Goal: Information Seeking & Learning: Learn about a topic

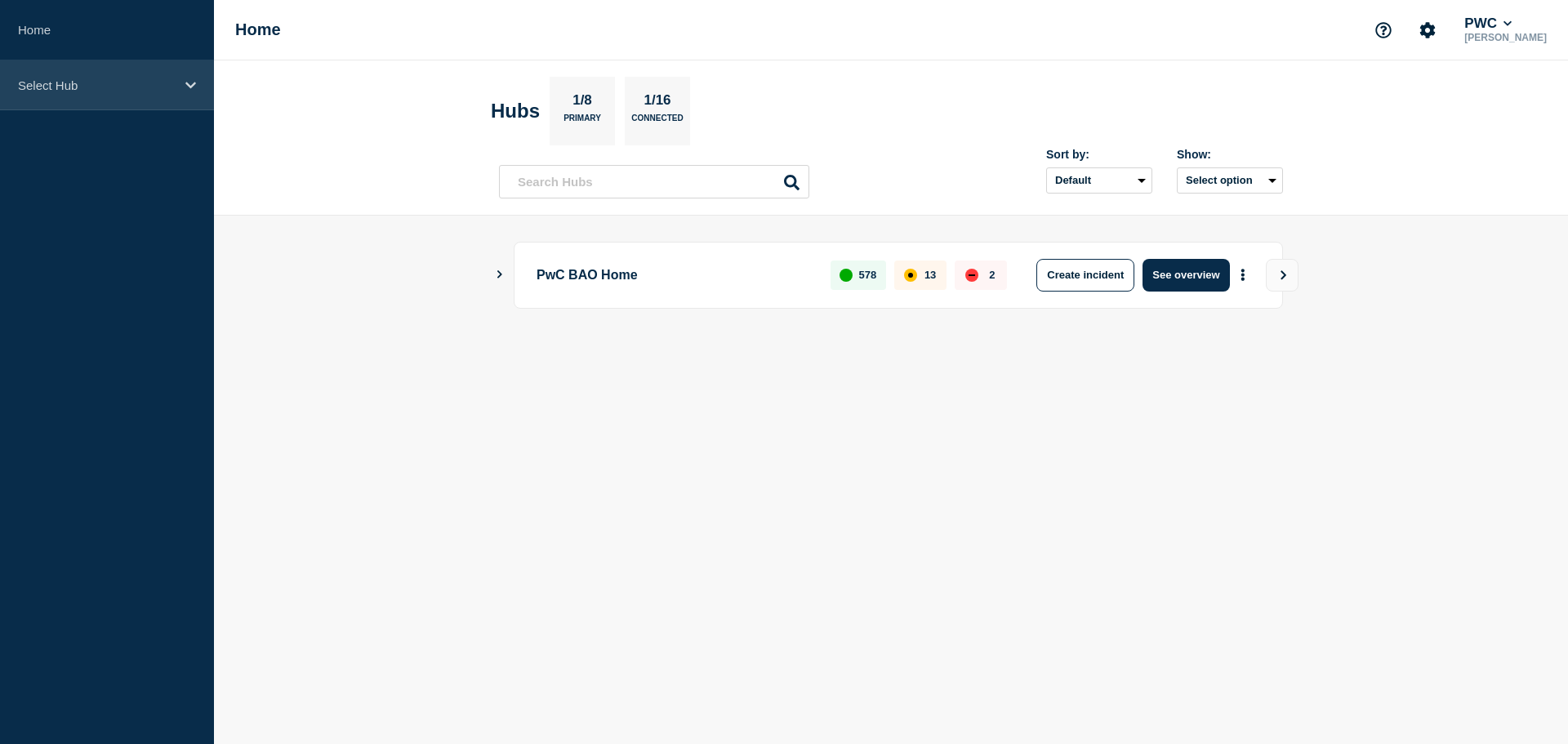
click at [151, 96] on div "Select Hub" at bounding box center [107, 85] width 214 height 50
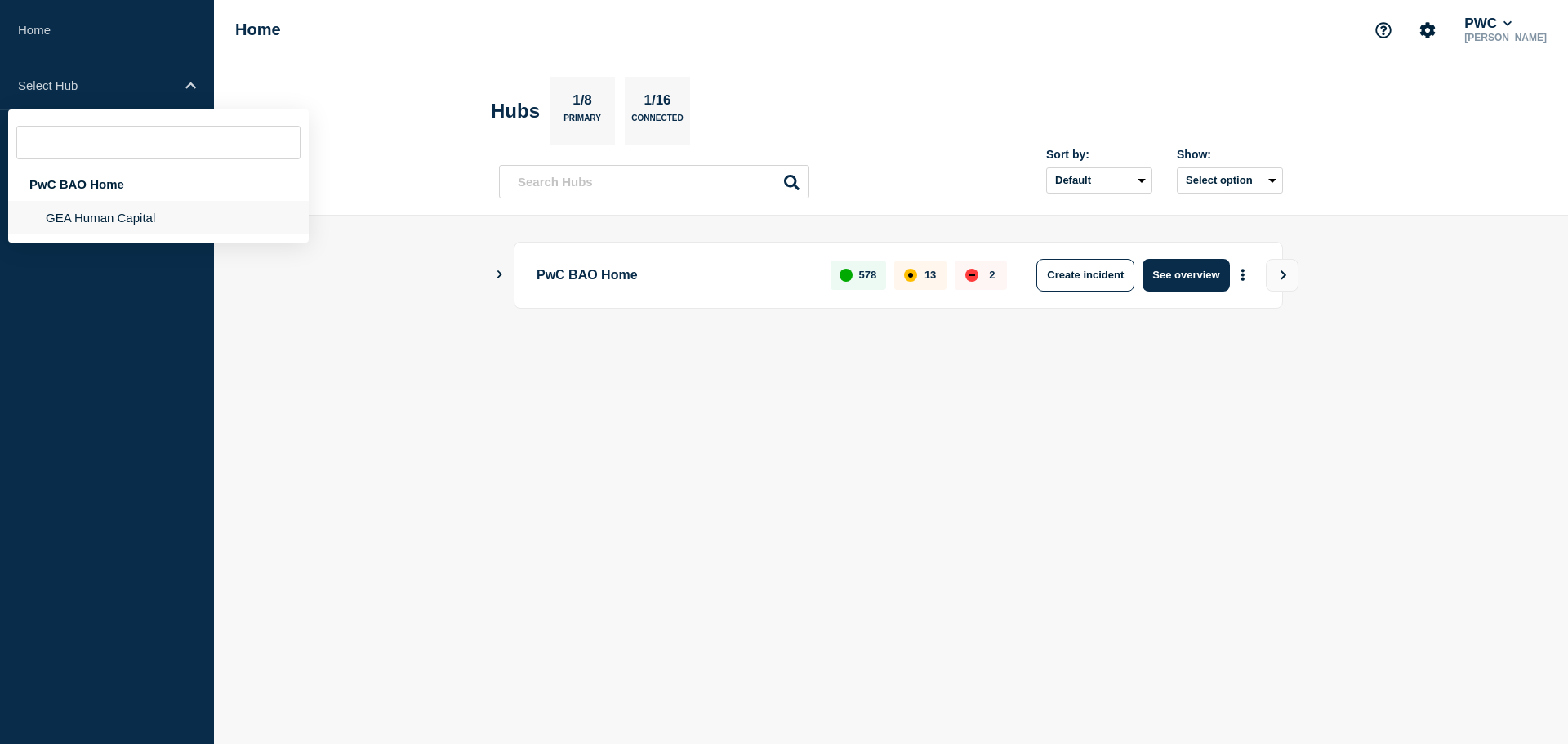
click at [120, 225] on li "GEA Human Capital" at bounding box center [159, 216] width 301 height 33
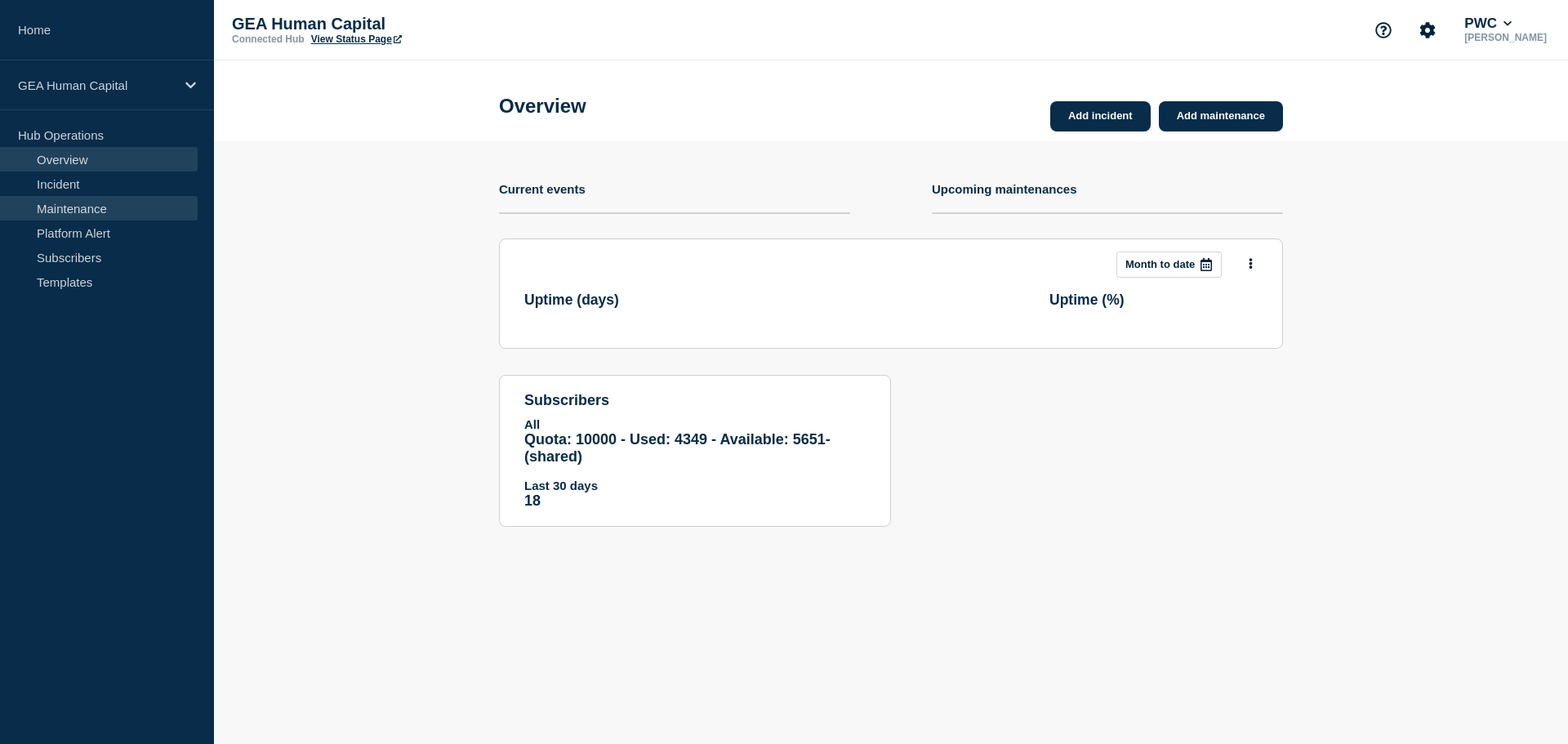
click at [86, 206] on link "Maintenance" at bounding box center [98, 208] width 198 height 25
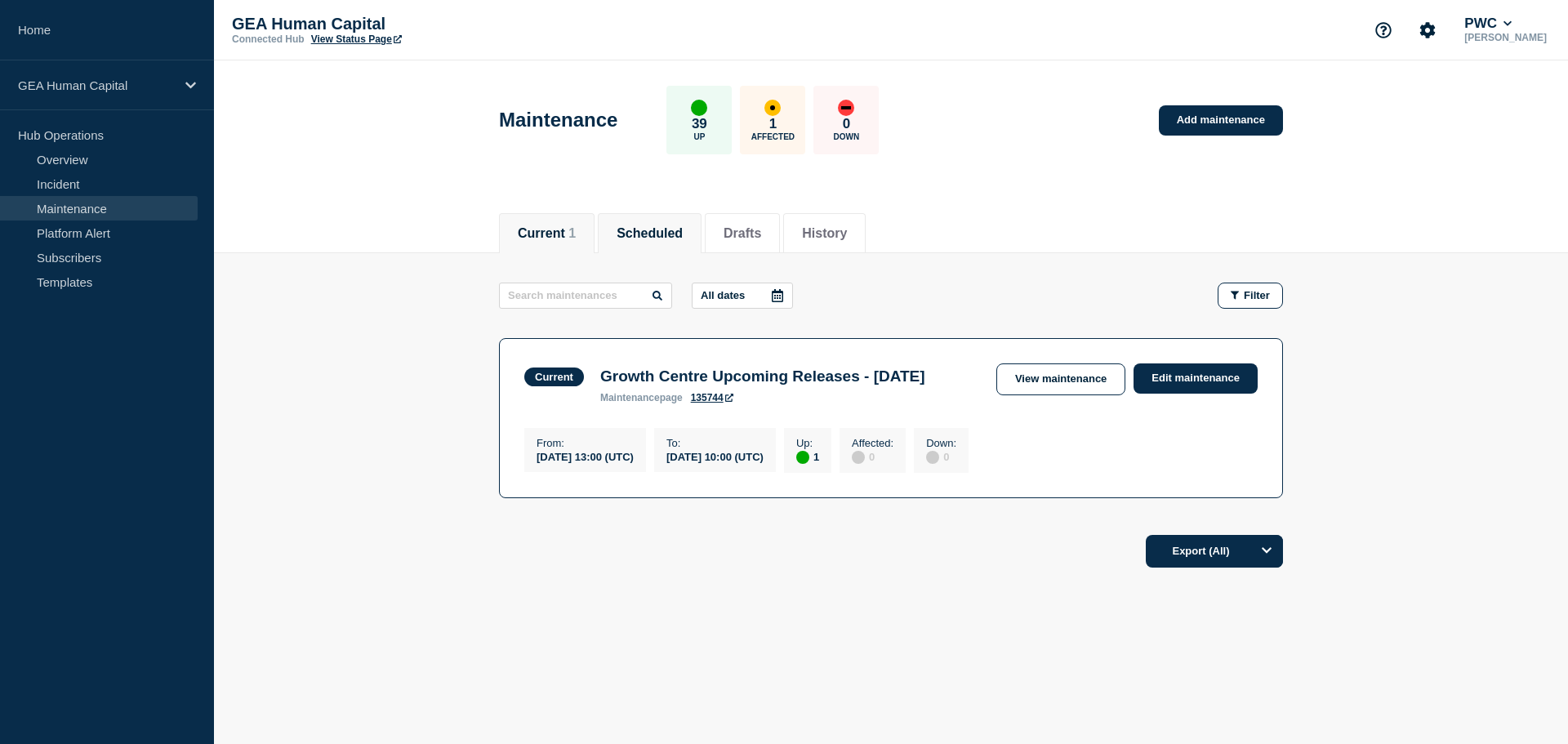
click at [665, 233] on button "Scheduled" at bounding box center [650, 234] width 66 height 15
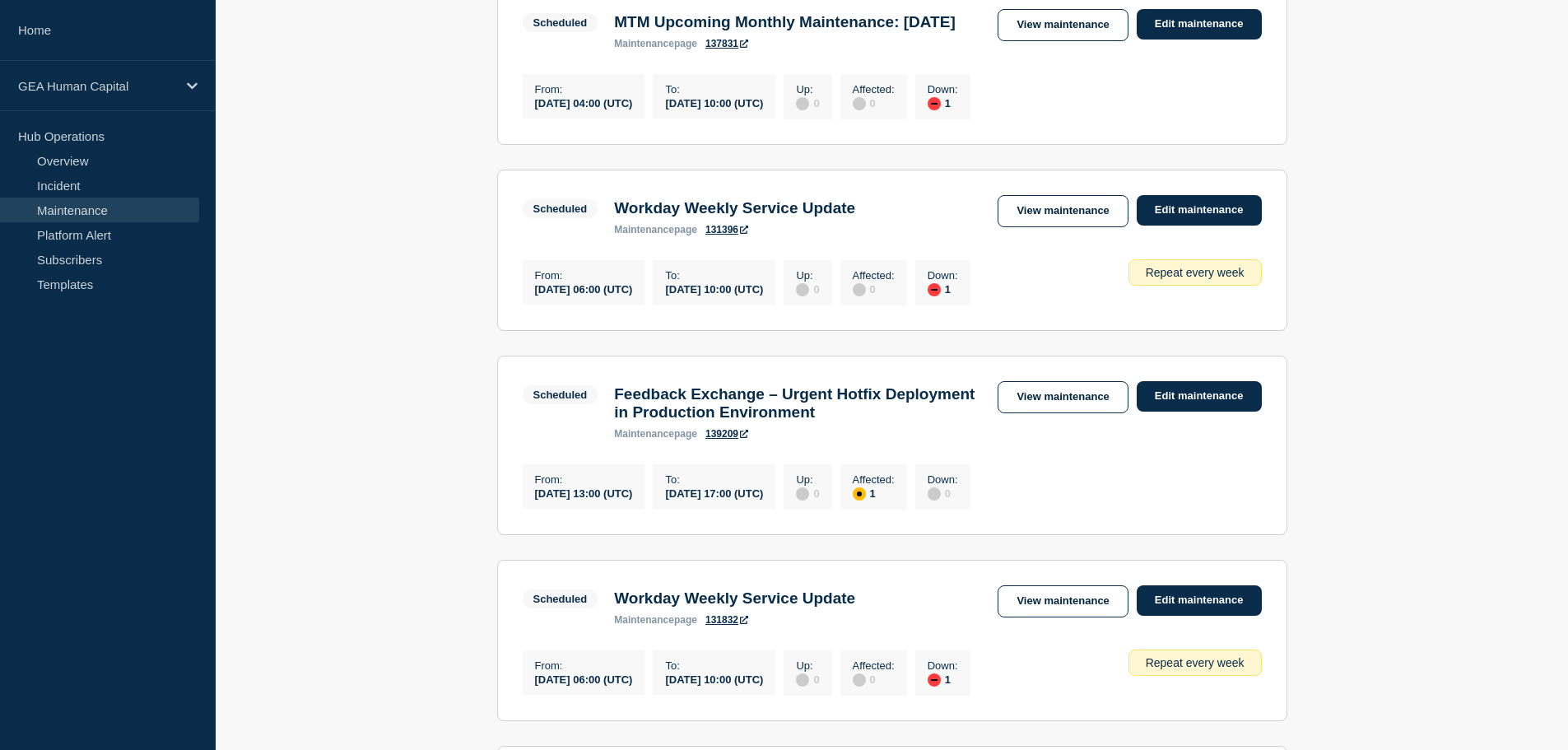
scroll to position [659, 0]
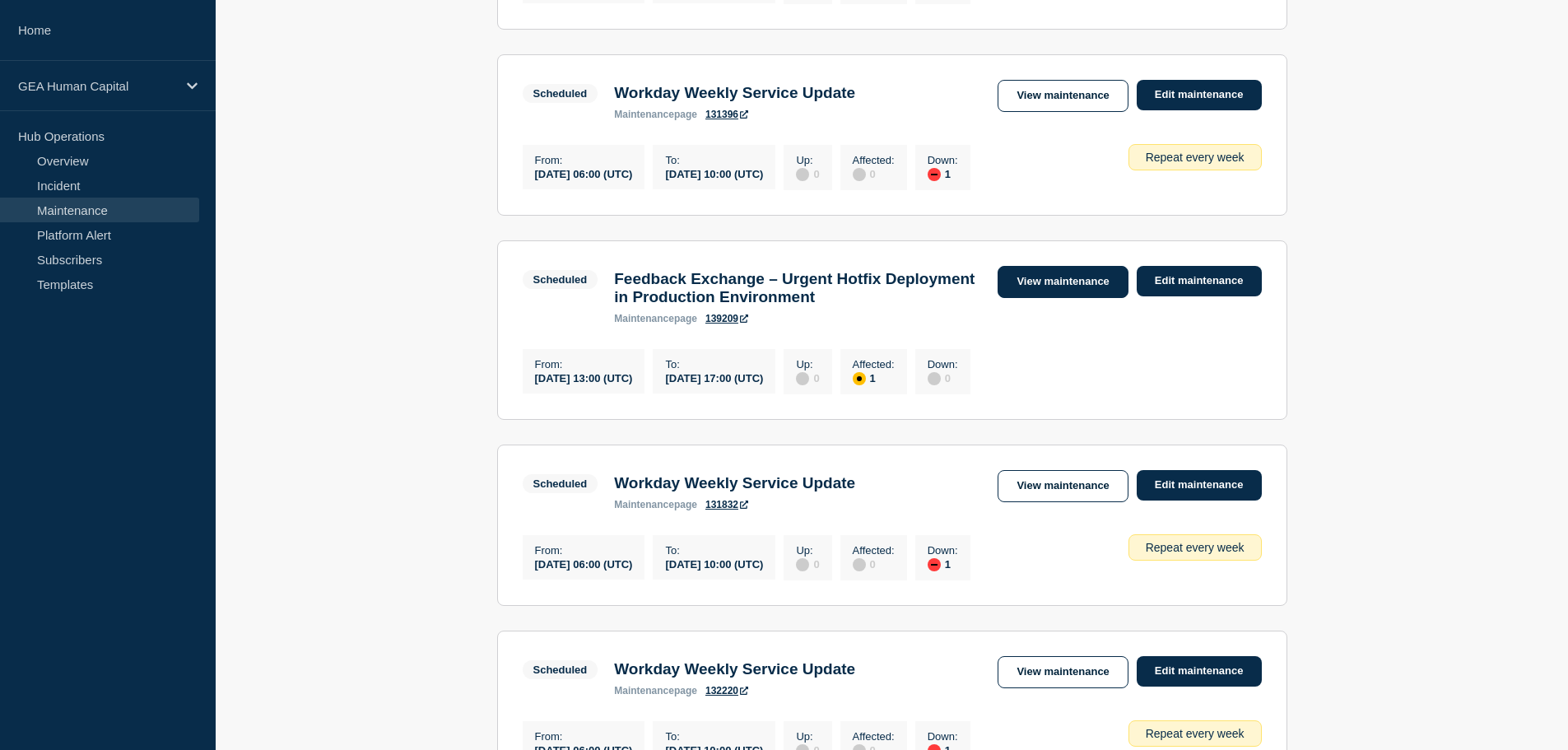
click at [1068, 298] on link "View maintenance" at bounding box center [1063, 282] width 130 height 32
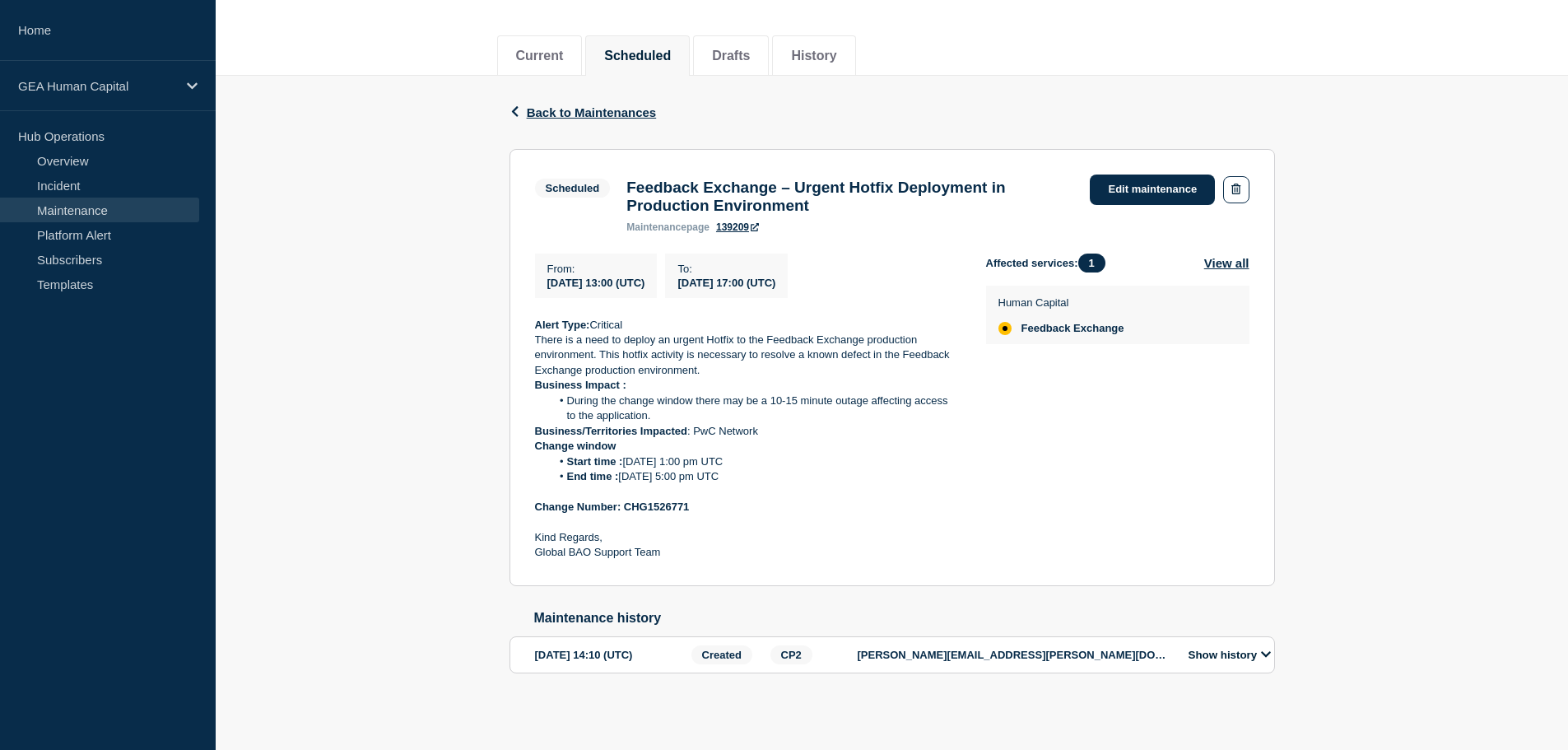
scroll to position [194, 0]
drag, startPoint x: 540, startPoint y: 318, endPoint x: 744, endPoint y: 342, distance: 205.4
click at [743, 341] on div "Alert Type: Critical There is a need to deploy an urgent Hotfix to the Feedback…" at bounding box center [747, 438] width 425 height 243
click at [747, 359] on p "There is a need to deploy an urgent Hotfix to the Feedback Exchange production …" at bounding box center [747, 355] width 425 height 45
click at [668, 379] on p "Business Impact :" at bounding box center [747, 385] width 425 height 15
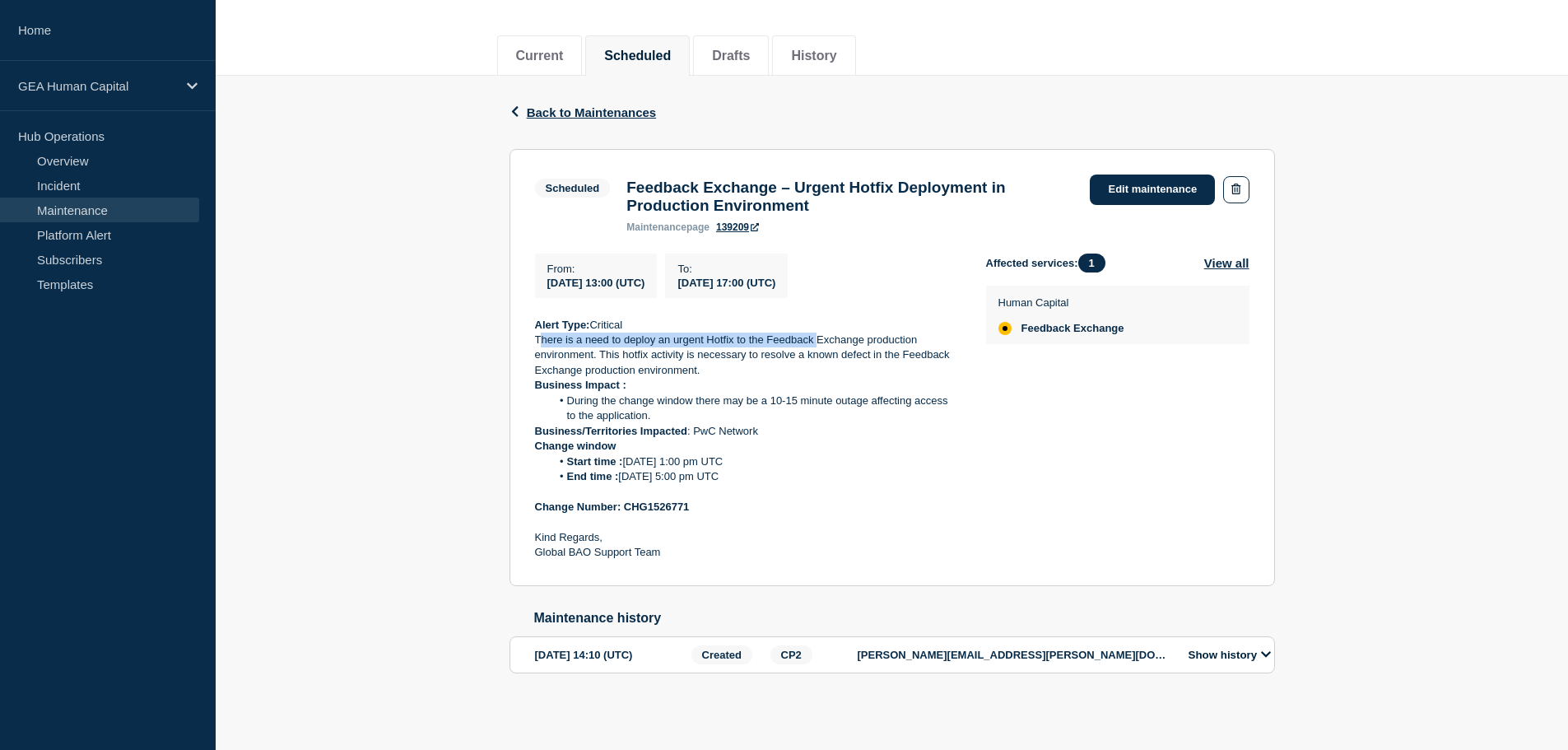
drag, startPoint x: 544, startPoint y: 339, endPoint x: 819, endPoint y: 331, distance: 275.1
click at [819, 333] on p "There is a need to deploy an urgent Hotfix to the Feedback Exchange production …" at bounding box center [747, 355] width 425 height 45
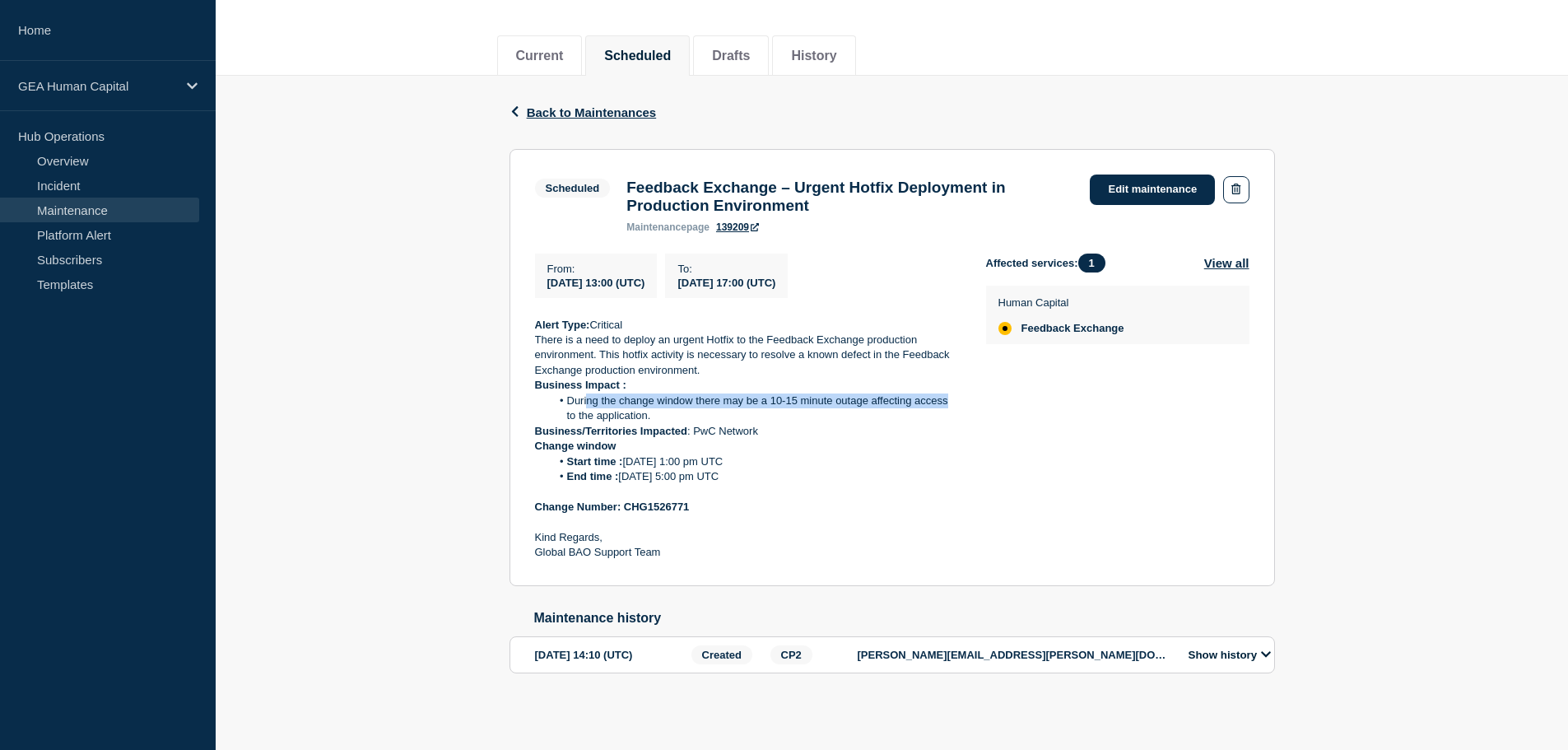
drag, startPoint x: 624, startPoint y: 395, endPoint x: 947, endPoint y: 395, distance: 323.0
click at [947, 395] on li "During the change window there may be a 10-15 minute outage affecting access to…" at bounding box center [755, 409] width 409 height 30
